Goal: Feedback & Contribution: Contribute content

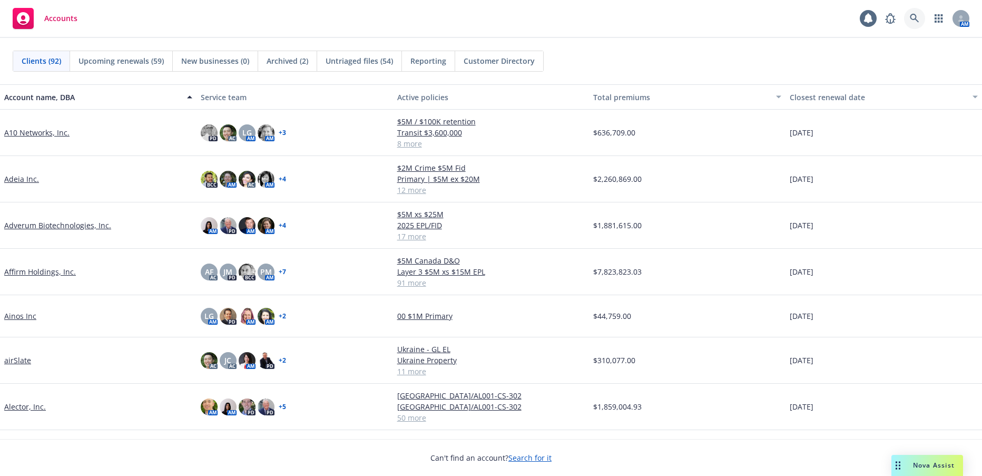
click at [918, 16] on icon at bounding box center [914, 18] width 9 height 9
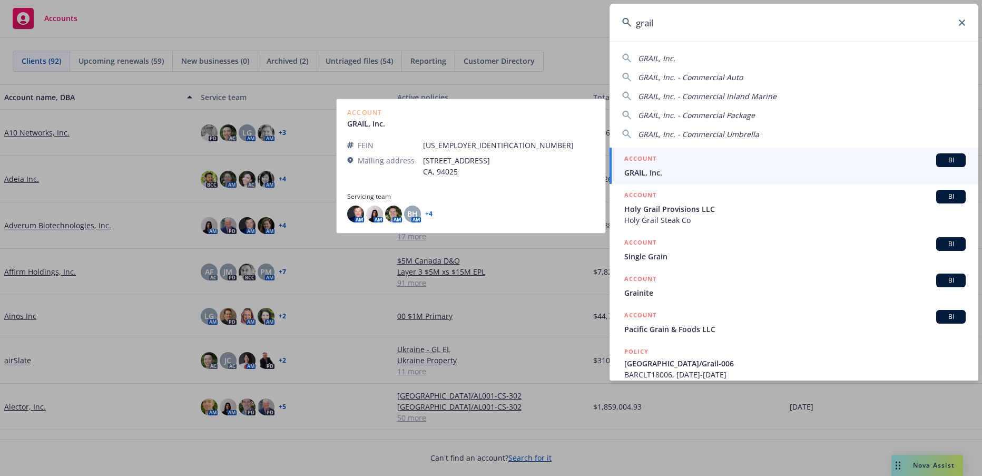
type input "grail"
click at [639, 170] on span "GRAIL, Inc." at bounding box center [796, 172] width 342 height 11
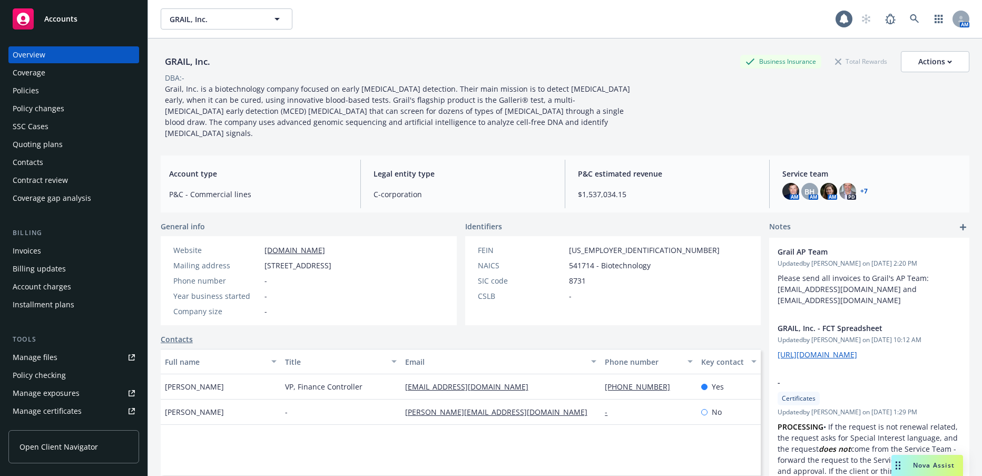
click at [32, 251] on div "Invoices" at bounding box center [27, 250] width 28 height 17
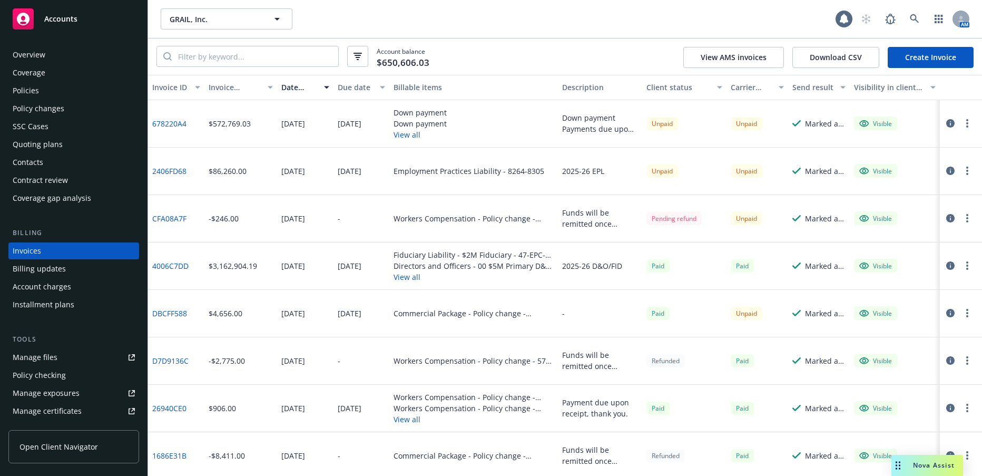
click at [48, 358] on div "Manage files" at bounding box center [35, 357] width 45 height 17
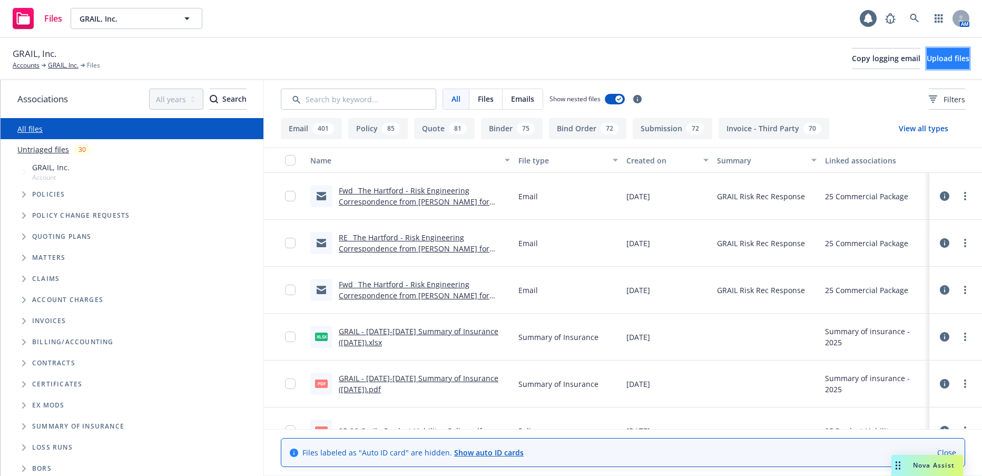
click at [930, 57] on span "Upload files" at bounding box center [948, 58] width 43 height 10
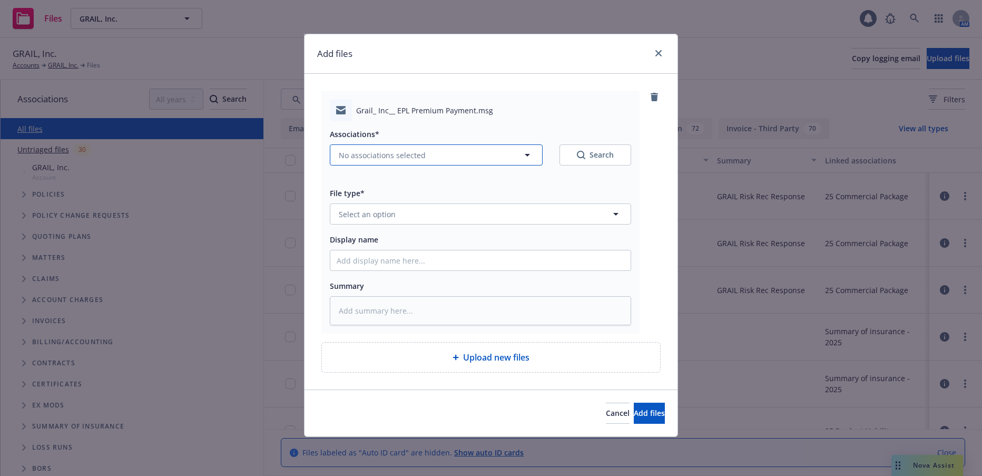
click at [410, 156] on span "No associations selected" at bounding box center [382, 155] width 87 height 11
type textarea "x"
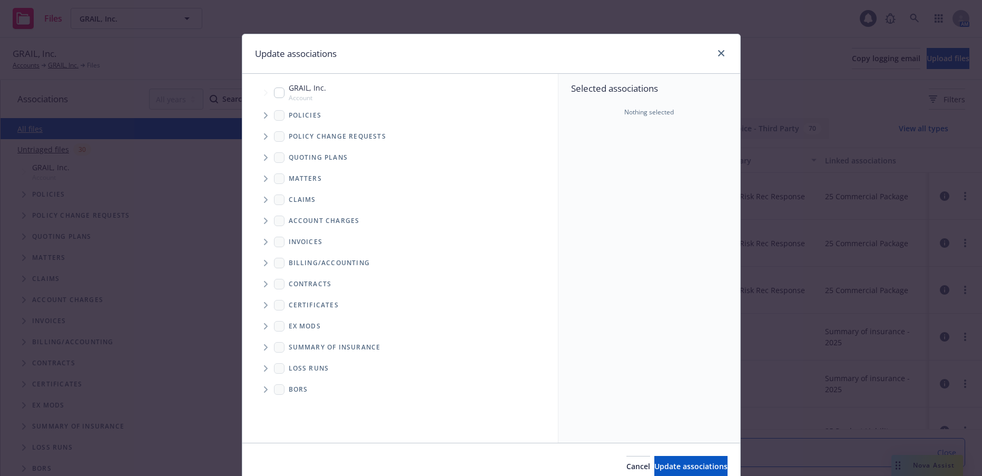
click at [264, 116] on icon "Tree Example" at bounding box center [266, 115] width 4 height 6
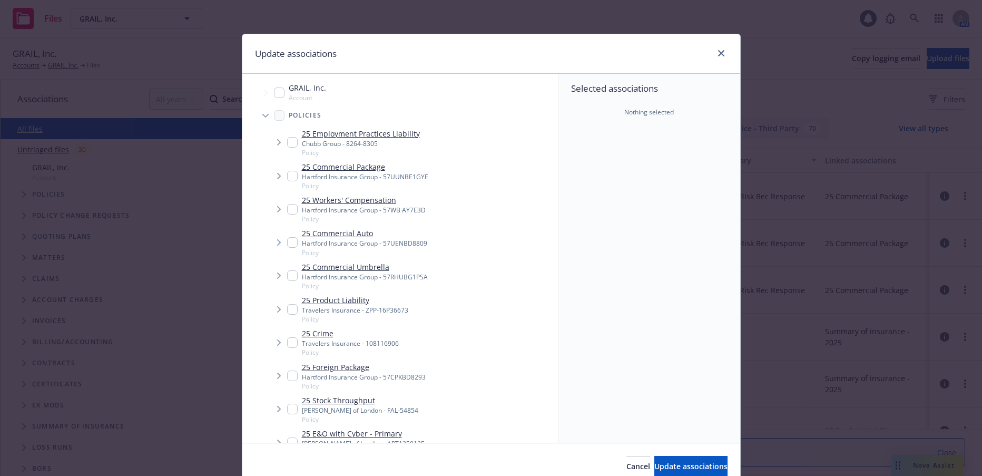
click at [289, 142] on input "Tree Example" at bounding box center [292, 142] width 11 height 11
checkbox input "true"
click at [680, 464] on span "Update associations" at bounding box center [691, 466] width 73 height 10
type textarea "x"
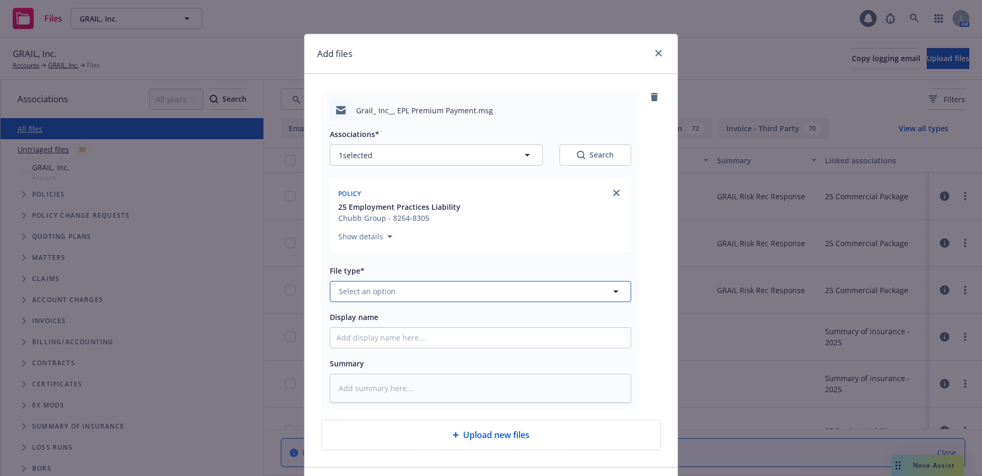
click at [394, 294] on button "Select an option" at bounding box center [480, 291] width 301 height 21
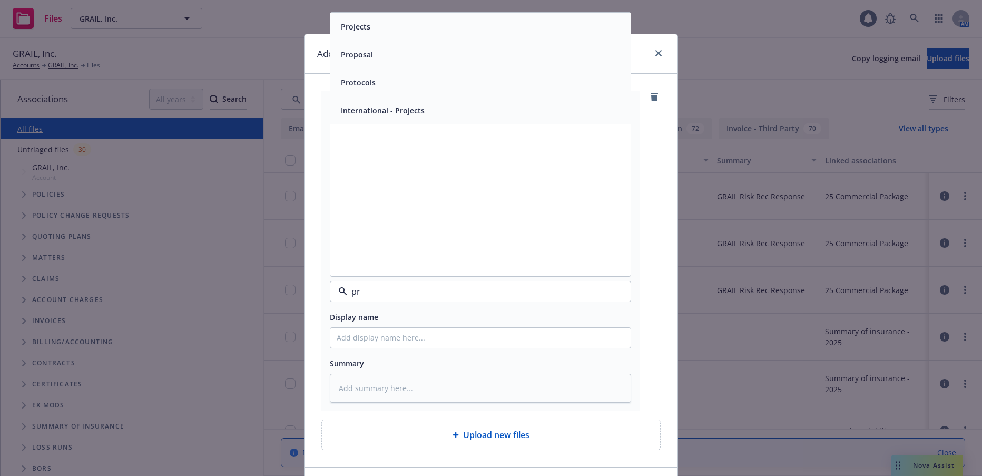
type input "p"
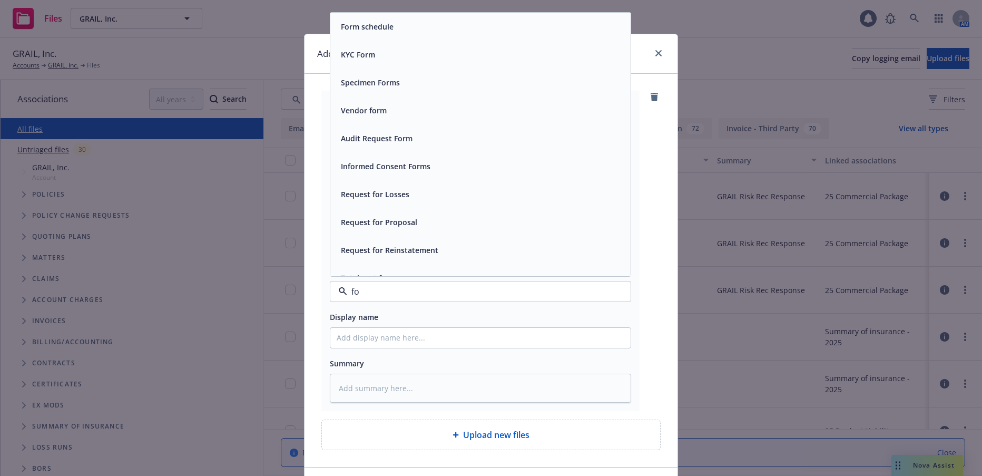
type input "f"
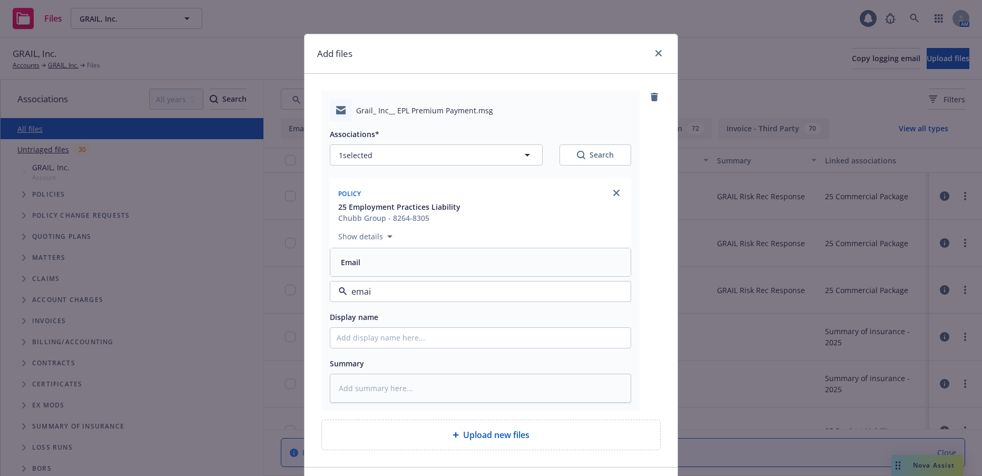
type input "email"
click at [355, 258] on span "Email" at bounding box center [351, 262] width 20 height 11
click at [372, 340] on input "Display name" at bounding box center [480, 338] width 300 height 20
type textarea "x"
type input "2"
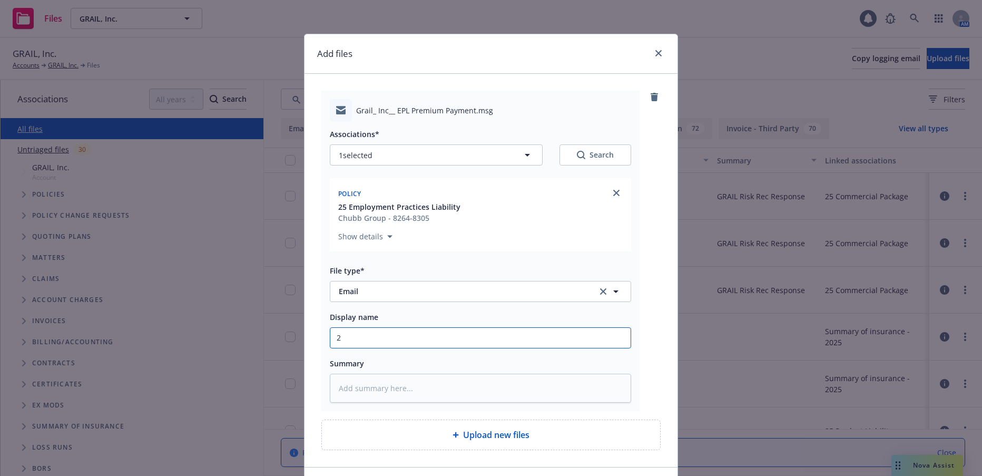
type textarea "x"
type input "20"
type textarea "x"
type input "202"
type textarea "x"
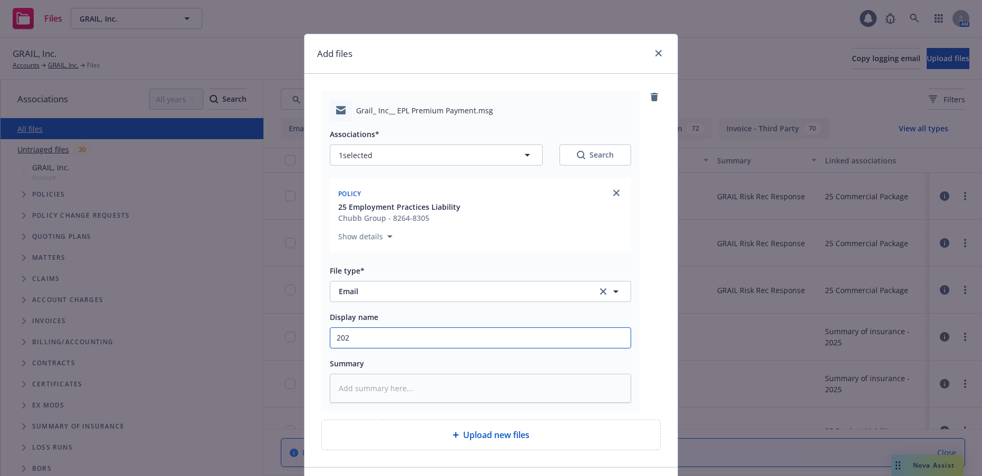
type input "2025"
type textarea "x"
type input "2025"
type textarea "x"
type input "2025 E"
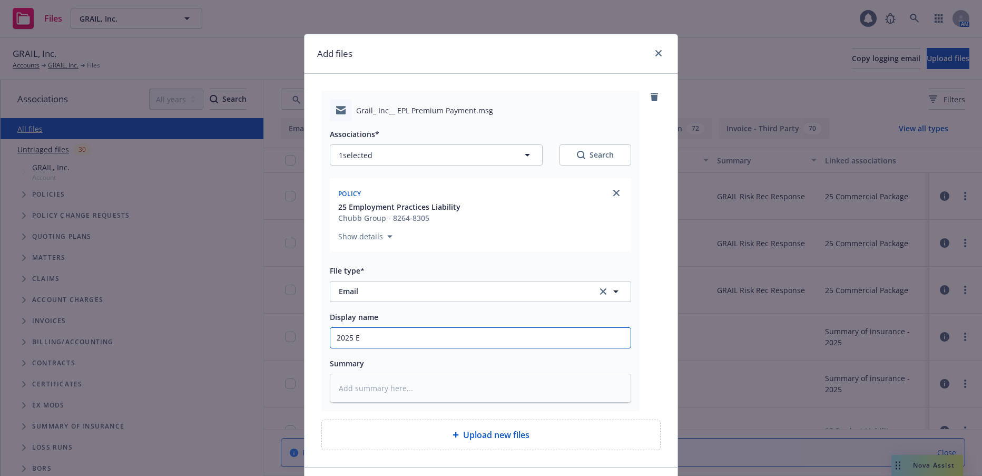
type textarea "x"
type input "2025 EP"
type textarea "x"
type input "2025 EPL"
type textarea "x"
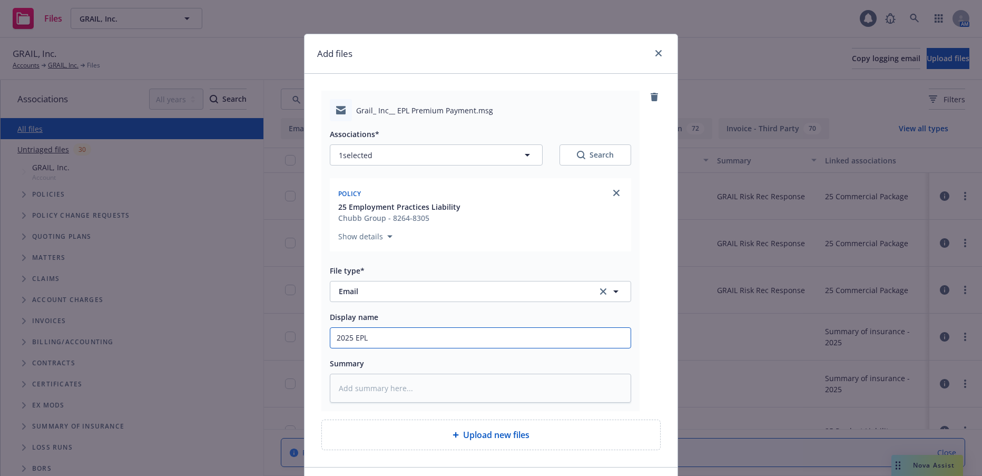
type input "2025 EPL P"
type textarea "x"
type input "2025 EPL Pr"
type textarea "x"
type input "2025 EPL Pre"
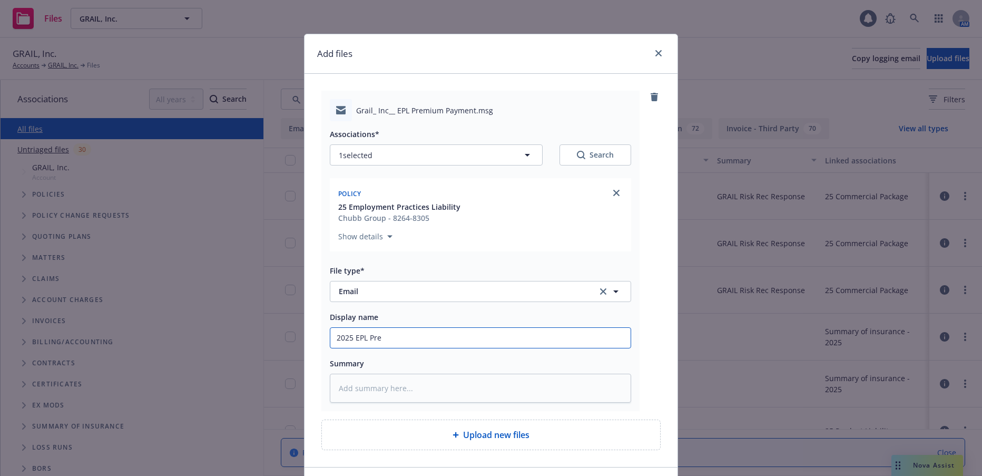
type textarea "x"
type input "2025 EPL Prem"
type textarea "x"
type input "2025 EPL Premi"
type textarea "x"
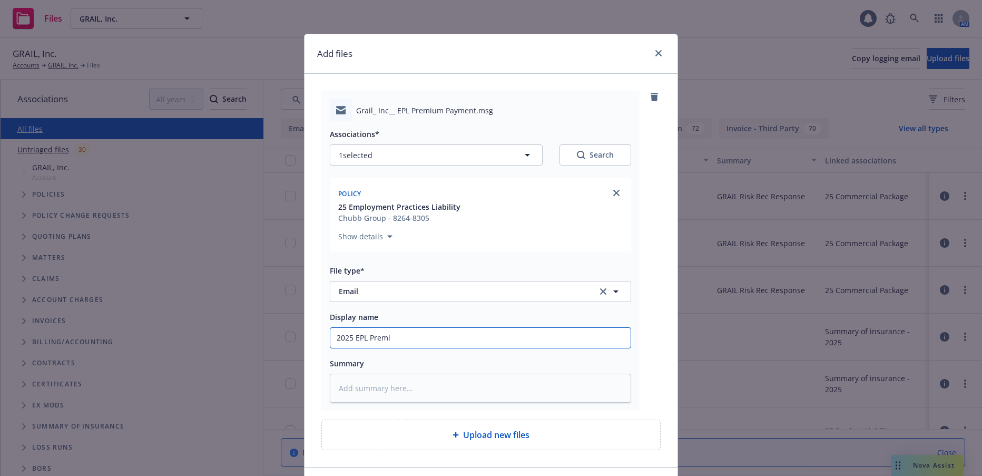
type input "2025 EPL Premiu"
type textarea "x"
type input "2025 EPL Premium"
type textarea "x"
type input "2025 EPL Premium"
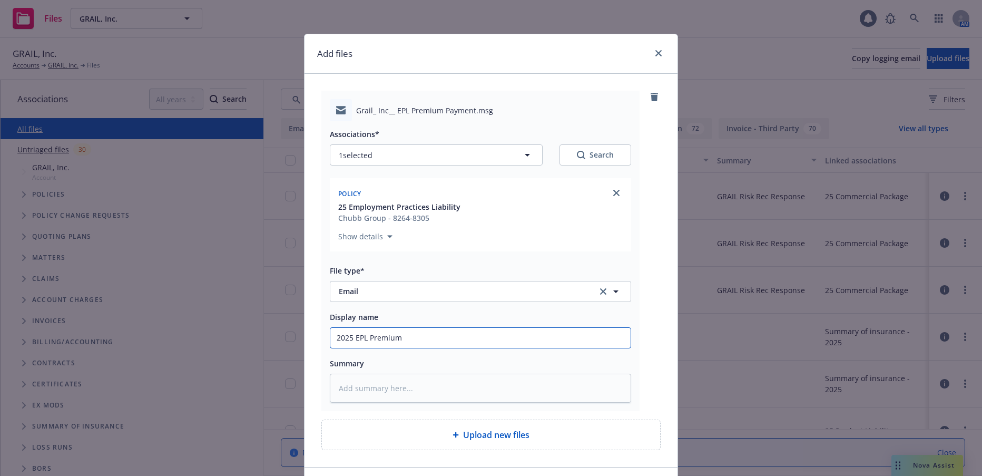
type textarea "x"
type input "2025 EPL Premium Fo"
type textarea "x"
type input "2025 EPL Premium Fol"
type textarea "x"
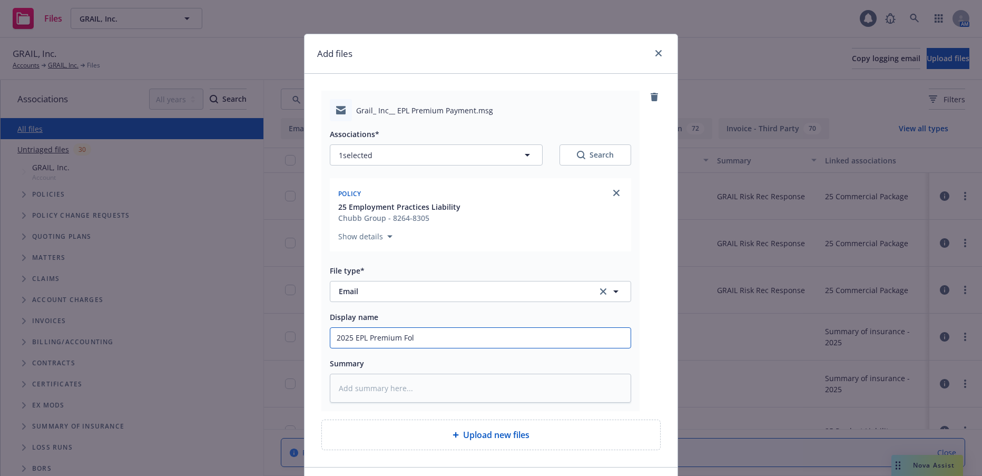
type input "2025 EPL Premium Foll"
type textarea "x"
type input "2025 EPL Premium Follo"
type textarea "x"
type input "2025 EPL Premium Follow"
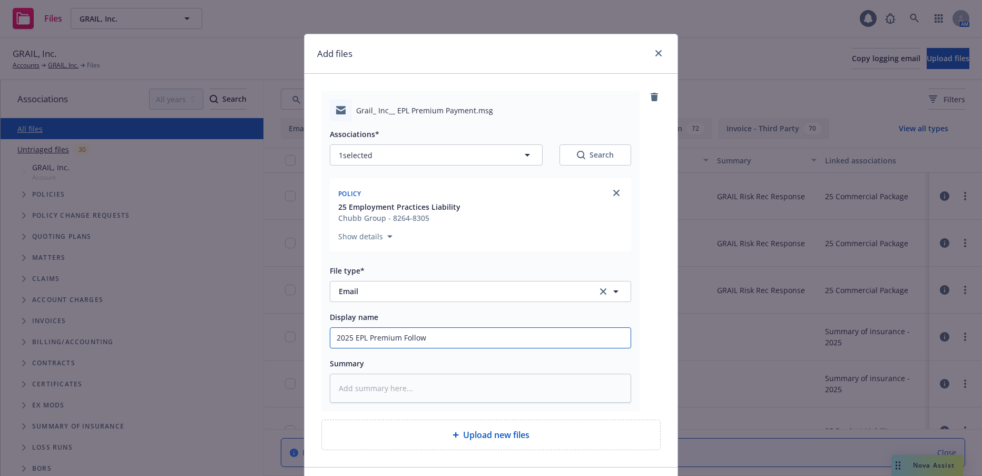
type textarea "x"
type input "2025 EPL Premium Follow"
type textarea "x"
type input "2025 EPL Premium Follow up"
type textarea "x"
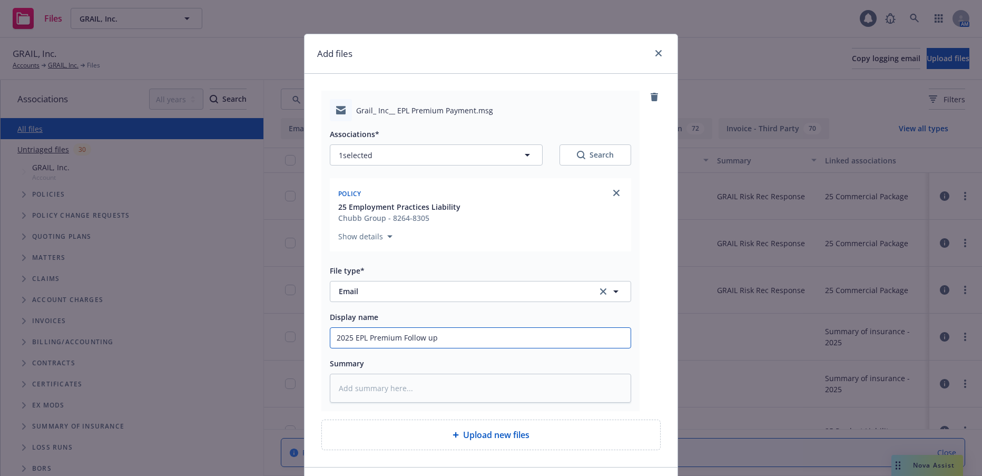
type input "2025 EPL Premium Follow up"
type textarea "x"
type input "2025 EPL Premium Follow up t"
type textarea "x"
type input "2025 EPL Premium Follow up to"
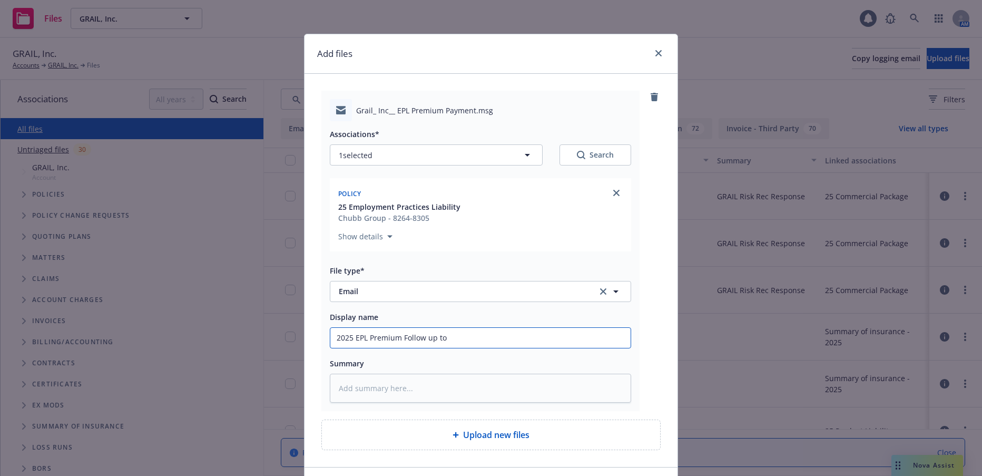
type textarea "x"
type input "2025 EPL Premium Follow up to C"
type textarea "x"
type input "2025 EPL Premium Follow up to Cl"
type textarea "x"
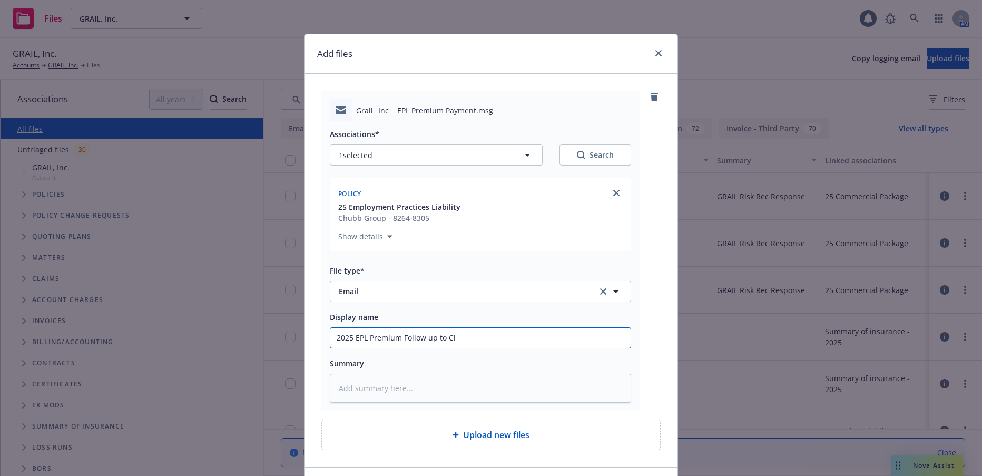
type input "2025 EPL Premium Follow up to Cli"
type textarea "x"
type input "2025 EPL Premium Follow up to Clie"
type textarea "x"
type input "2025 EPL Premium Follow up to Clien"
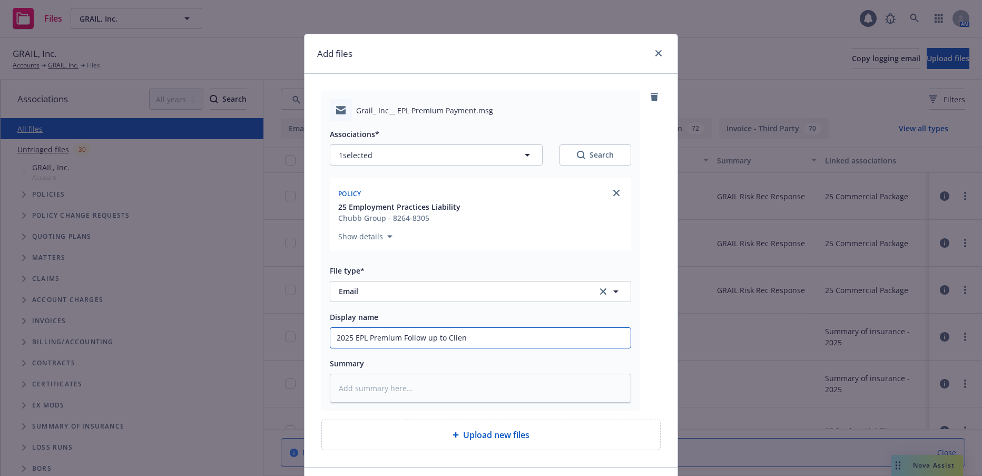
type textarea "x"
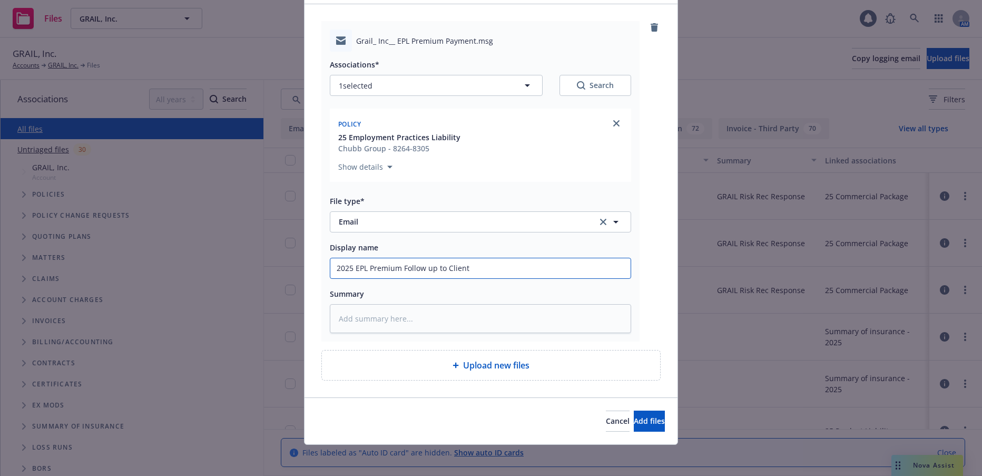
scroll to position [72, 0]
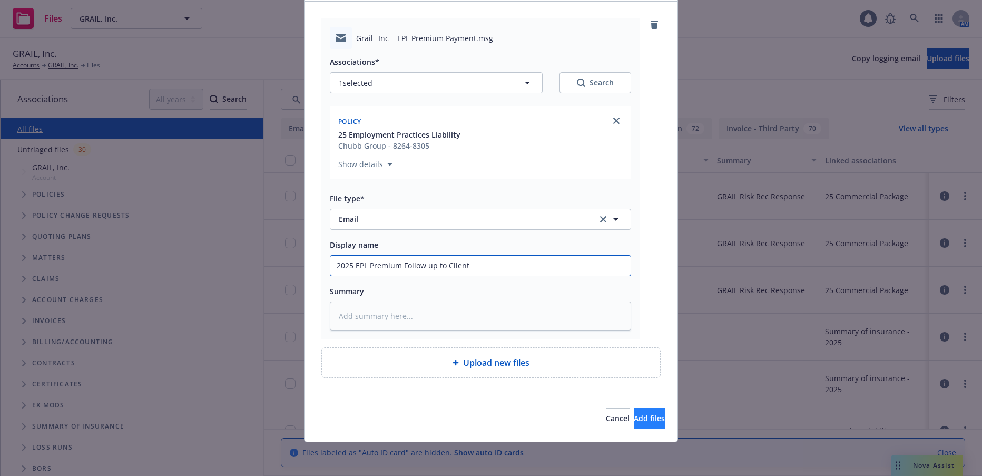
type input "2025 EPL Premium Follow up to Client"
click at [634, 417] on span "Add files" at bounding box center [649, 418] width 31 height 10
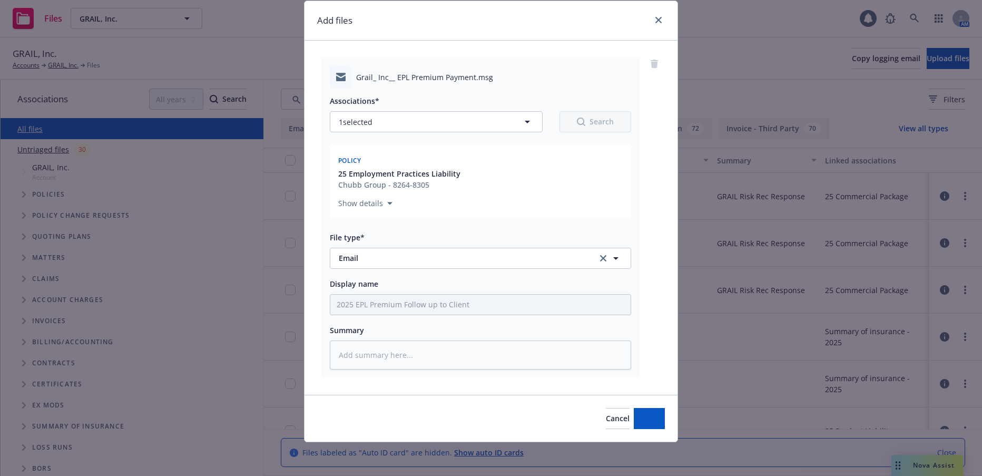
scroll to position [33, 0]
type textarea "x"
